Goal: Transaction & Acquisition: Purchase product/service

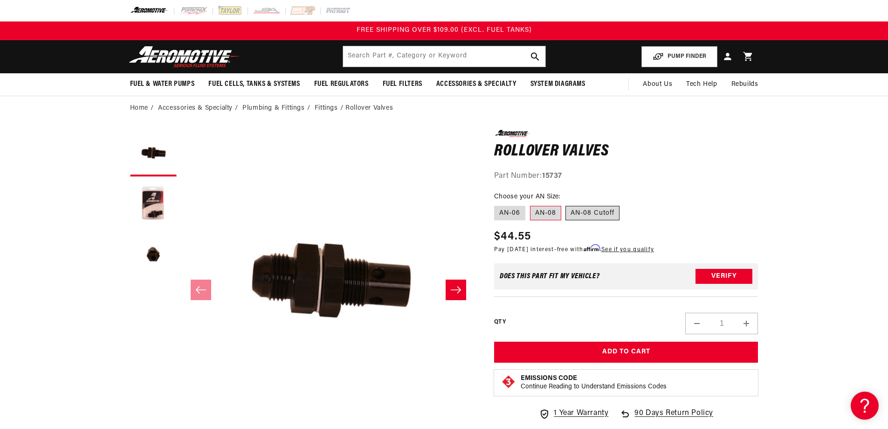
click at [592, 214] on label "AN-08 Cutoff" at bounding box center [593, 213] width 54 height 15
click at [567, 204] on input "AN-08 Cutoff" at bounding box center [566, 204] width 0 height 0
radio input "true"
click at [547, 208] on label "AN-08" at bounding box center [545, 213] width 31 height 15
click at [531, 204] on input "AN-08" at bounding box center [530, 204] width 0 height 0
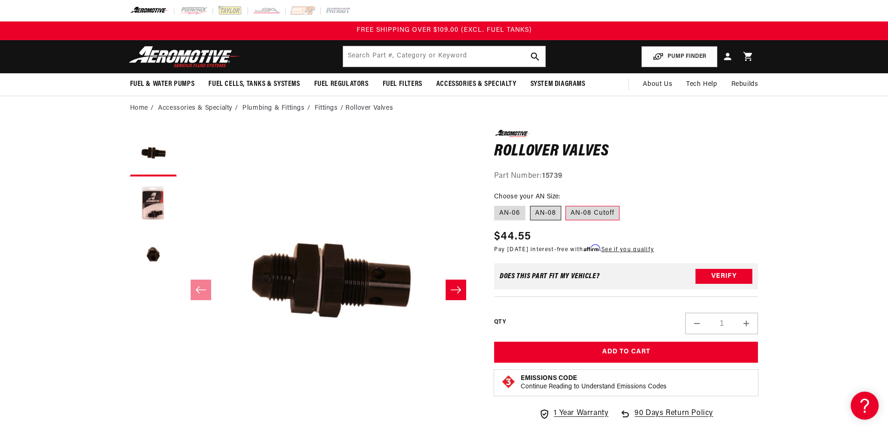
radio input "true"
click at [148, 250] on button "Load image 3 in gallery view" at bounding box center [153, 255] width 47 height 47
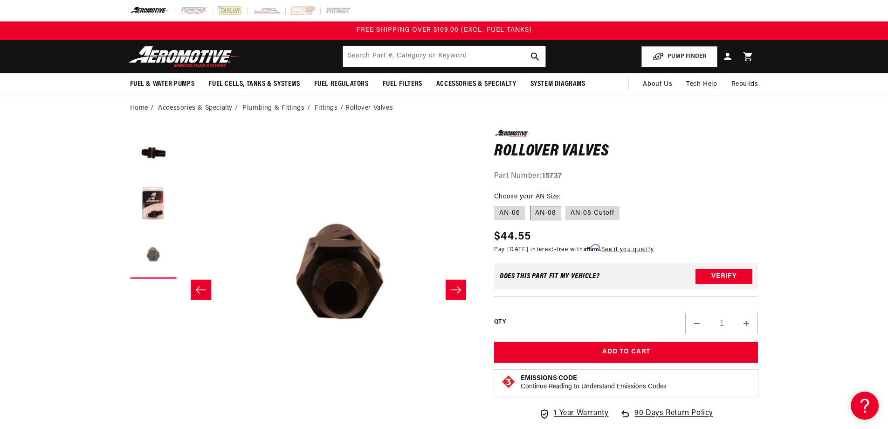
scroll to position [0, 589]
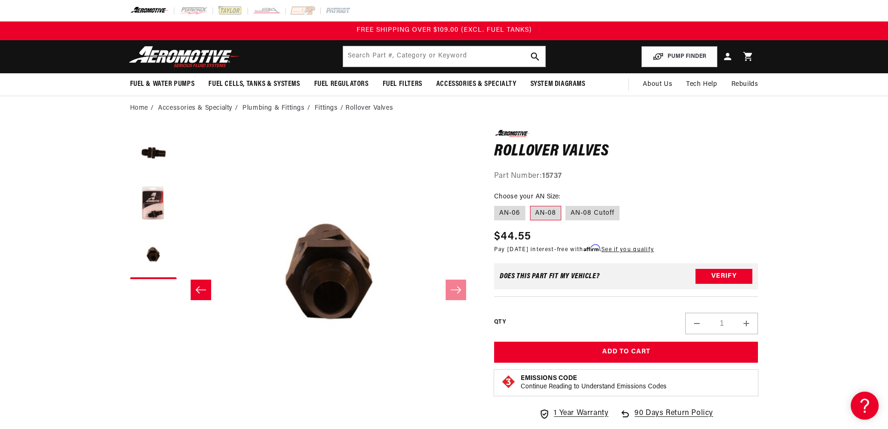
click at [201, 292] on icon "Slide left" at bounding box center [200, 289] width 11 height 9
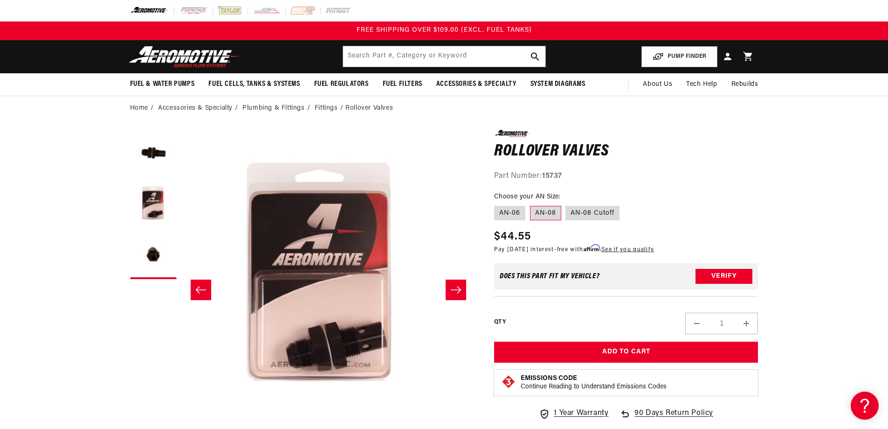
scroll to position [0, 294]
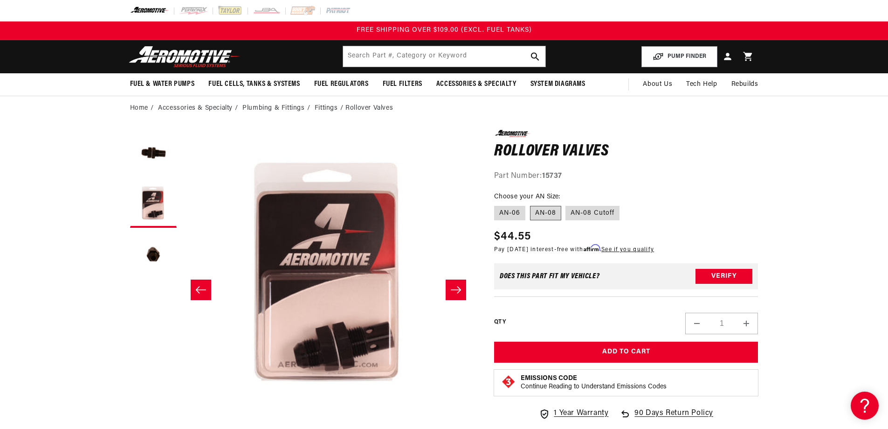
click at [200, 291] on icon "Slide left" at bounding box center [200, 289] width 11 height 9
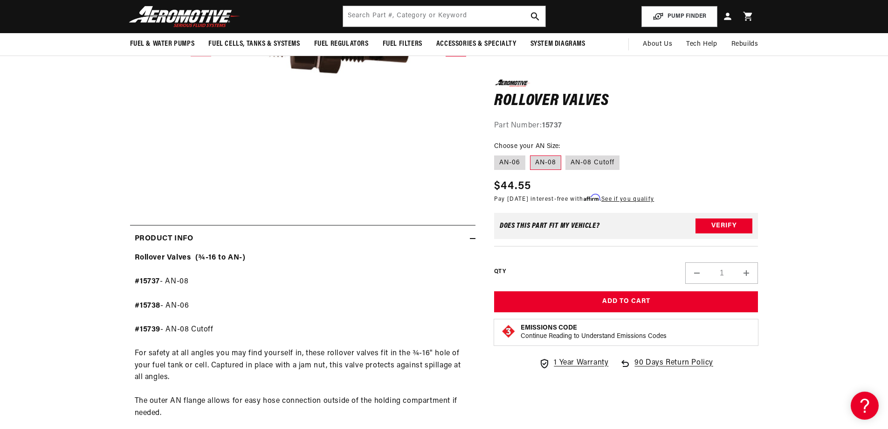
scroll to position [140, 0]
